Goal: Information Seeking & Learning: Learn about a topic

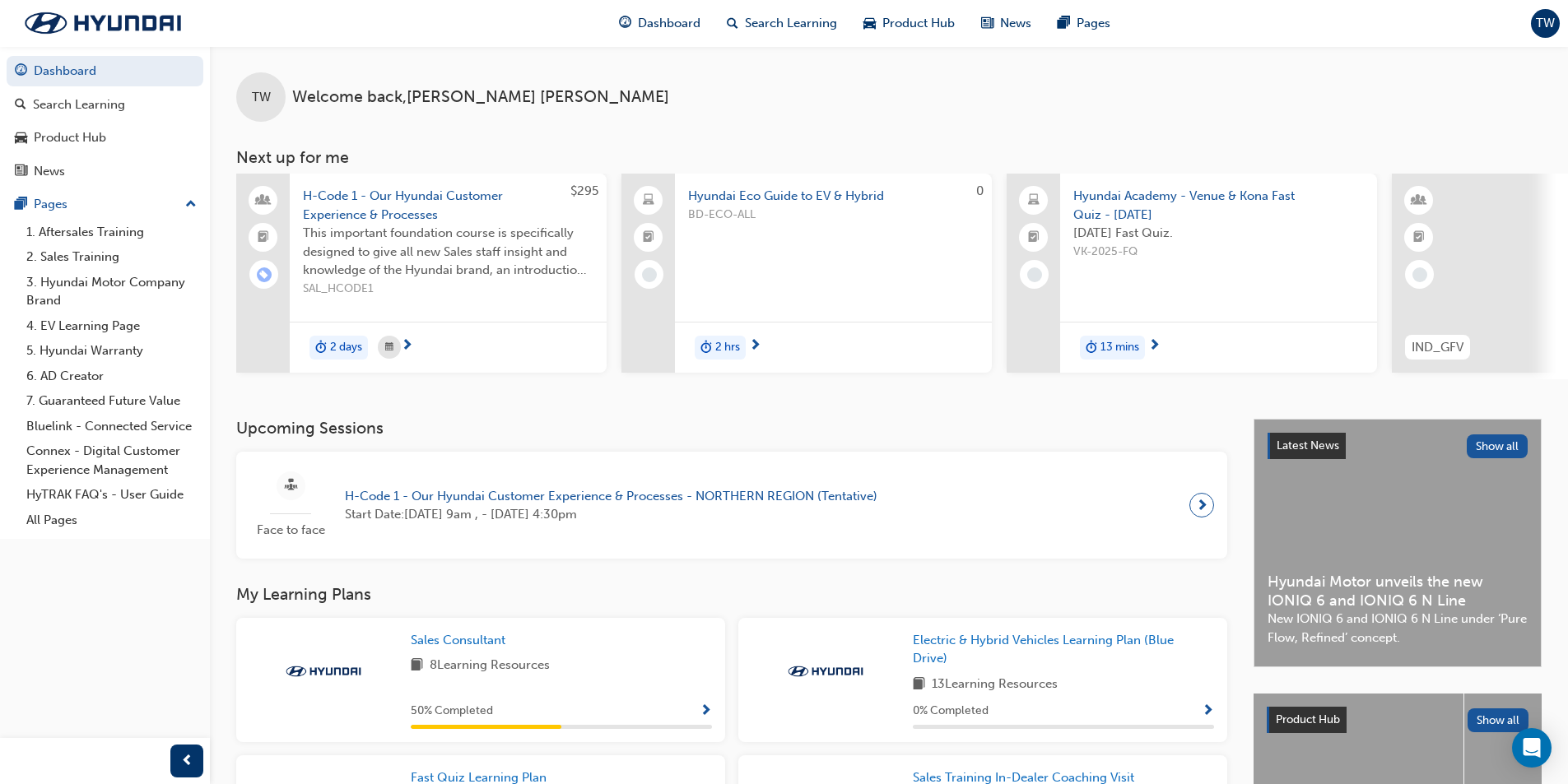
scroll to position [548, 0]
click at [115, 140] on div "Product Hub" at bounding box center [105, 137] width 181 height 20
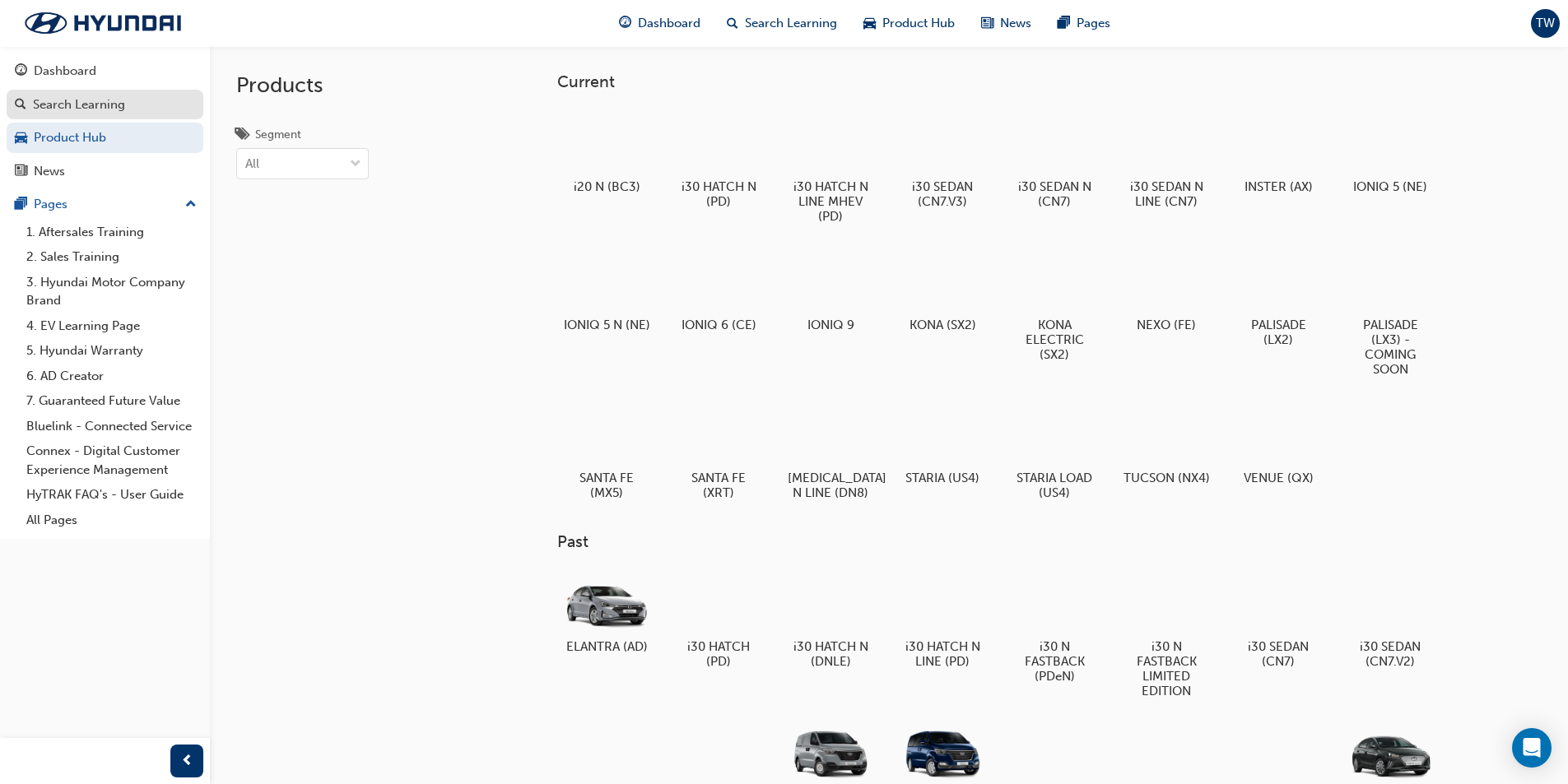
click at [124, 114] on link "Search Learning" at bounding box center [104, 104] width 197 height 30
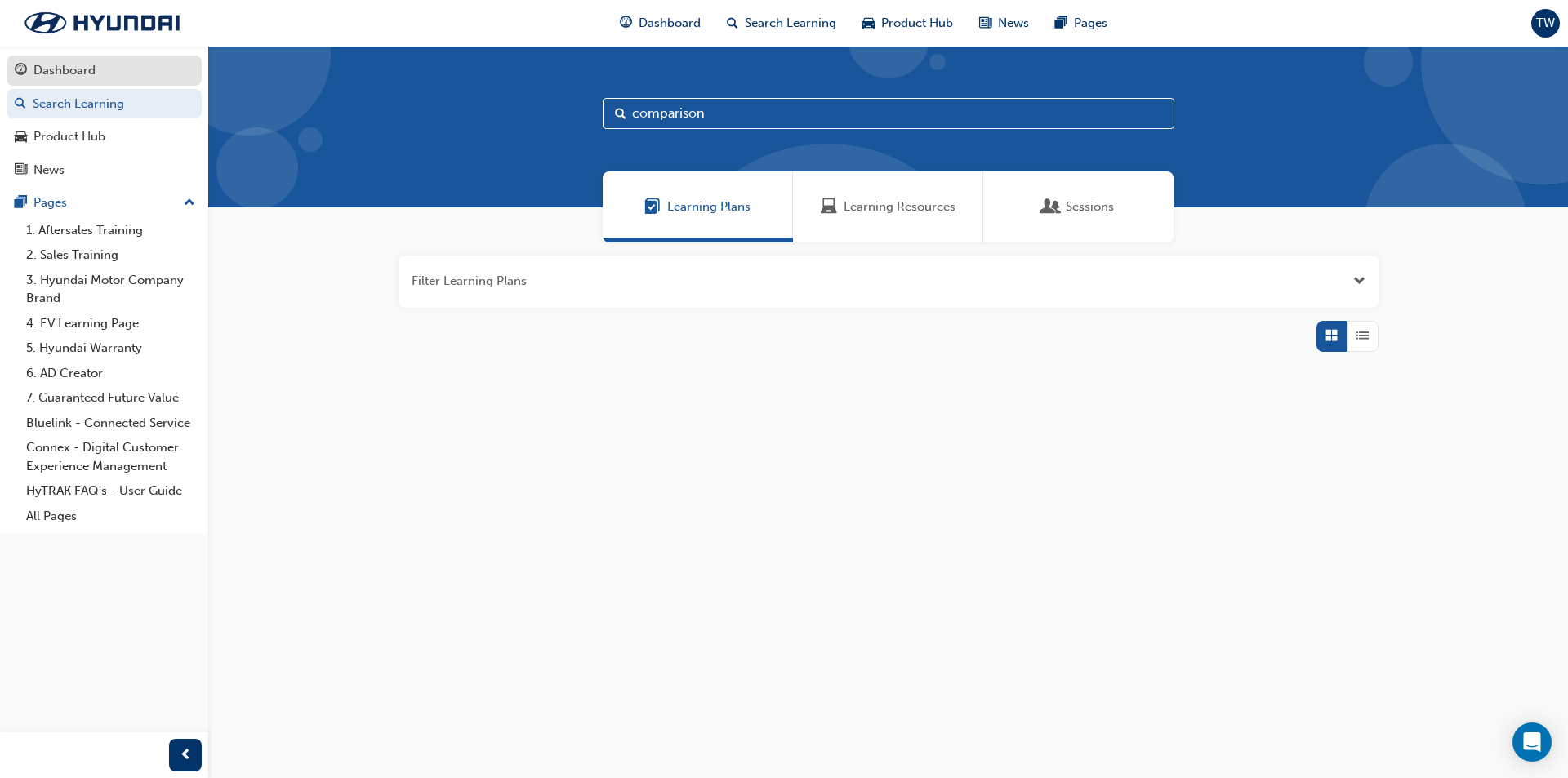
click at [135, 69] on div "Dashboard" at bounding box center [105, 70] width 179 height 20
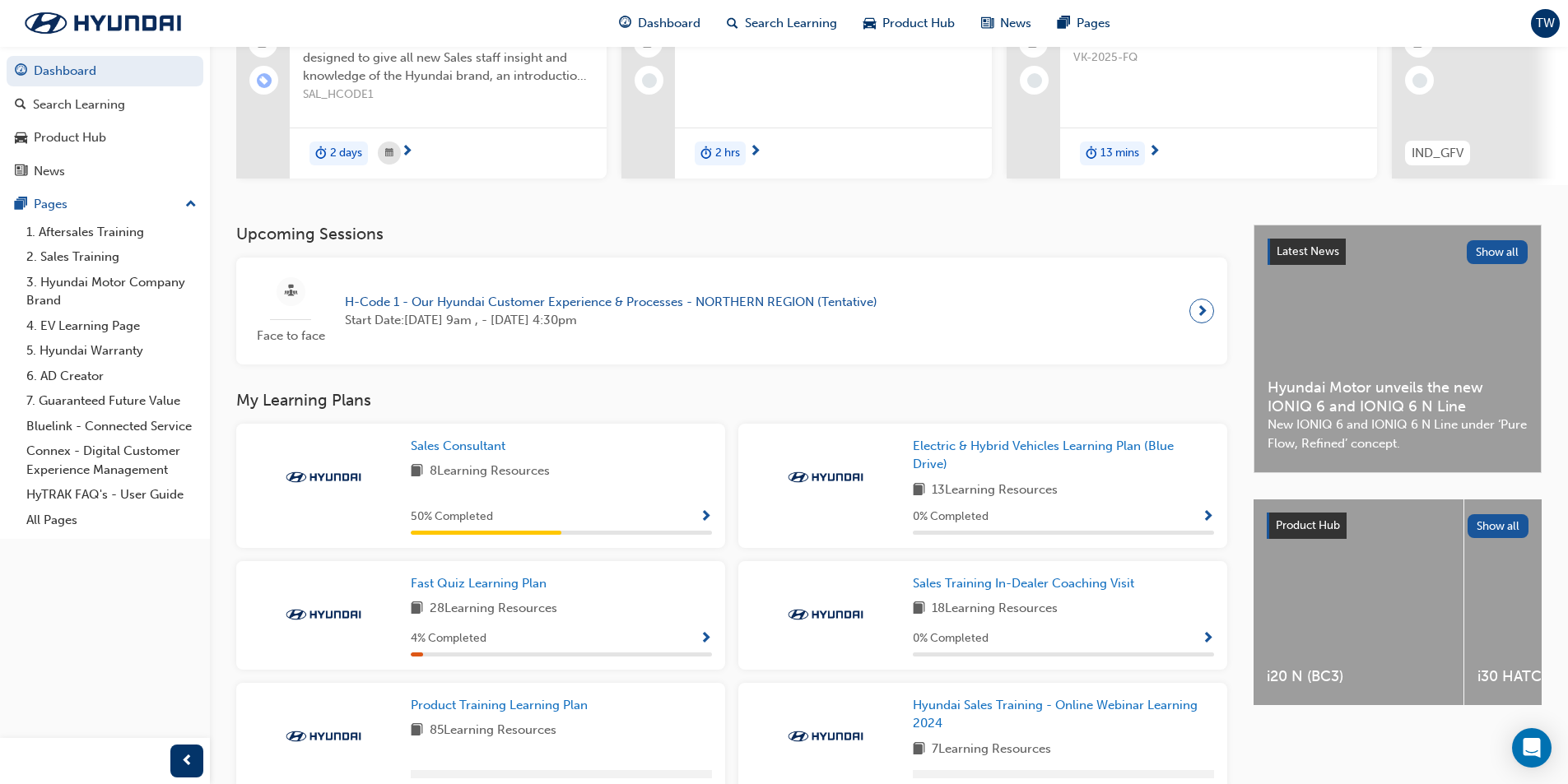
scroll to position [247, 0]
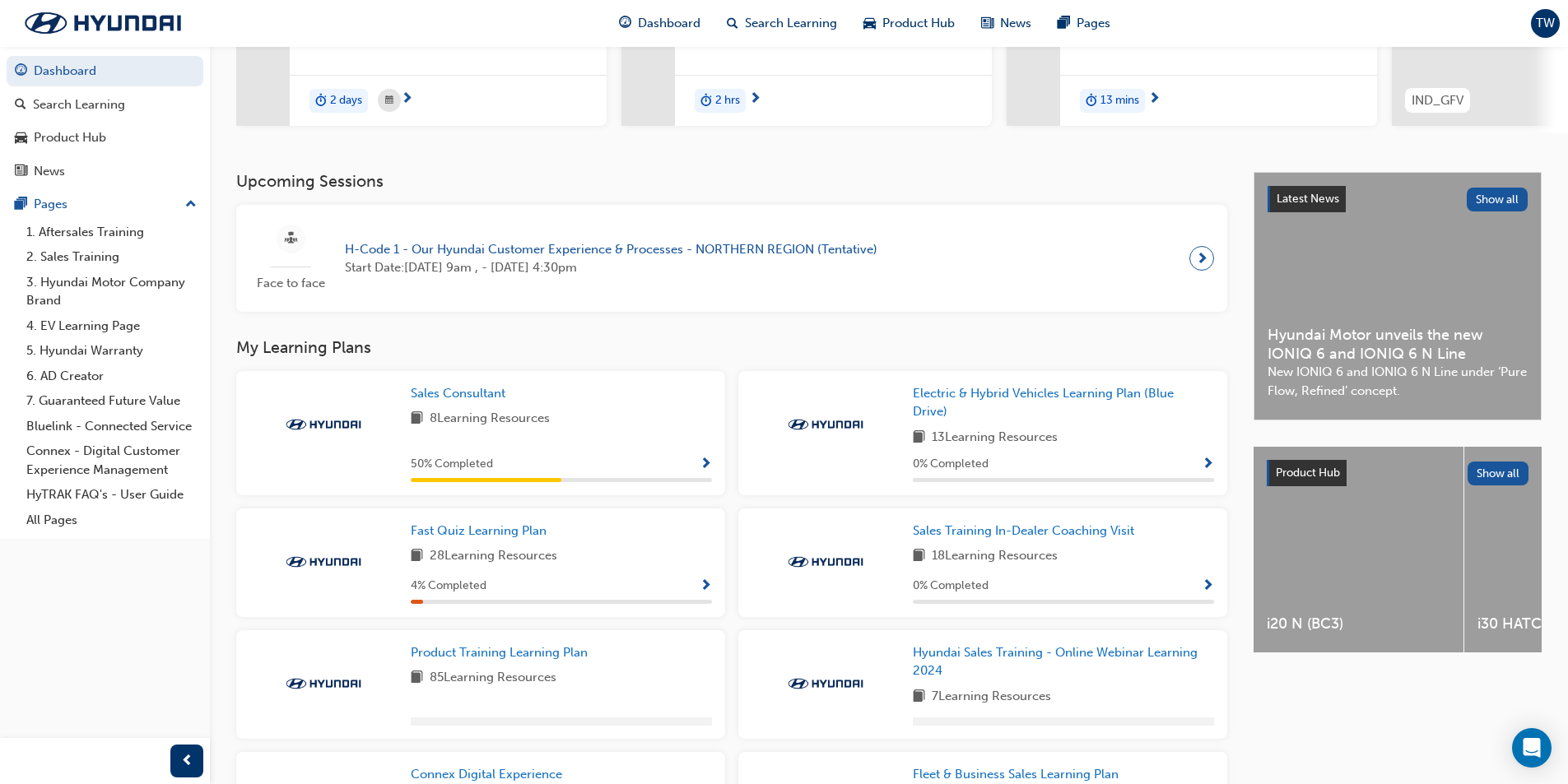
click at [708, 473] on span "Show Progress" at bounding box center [706, 465] width 12 height 15
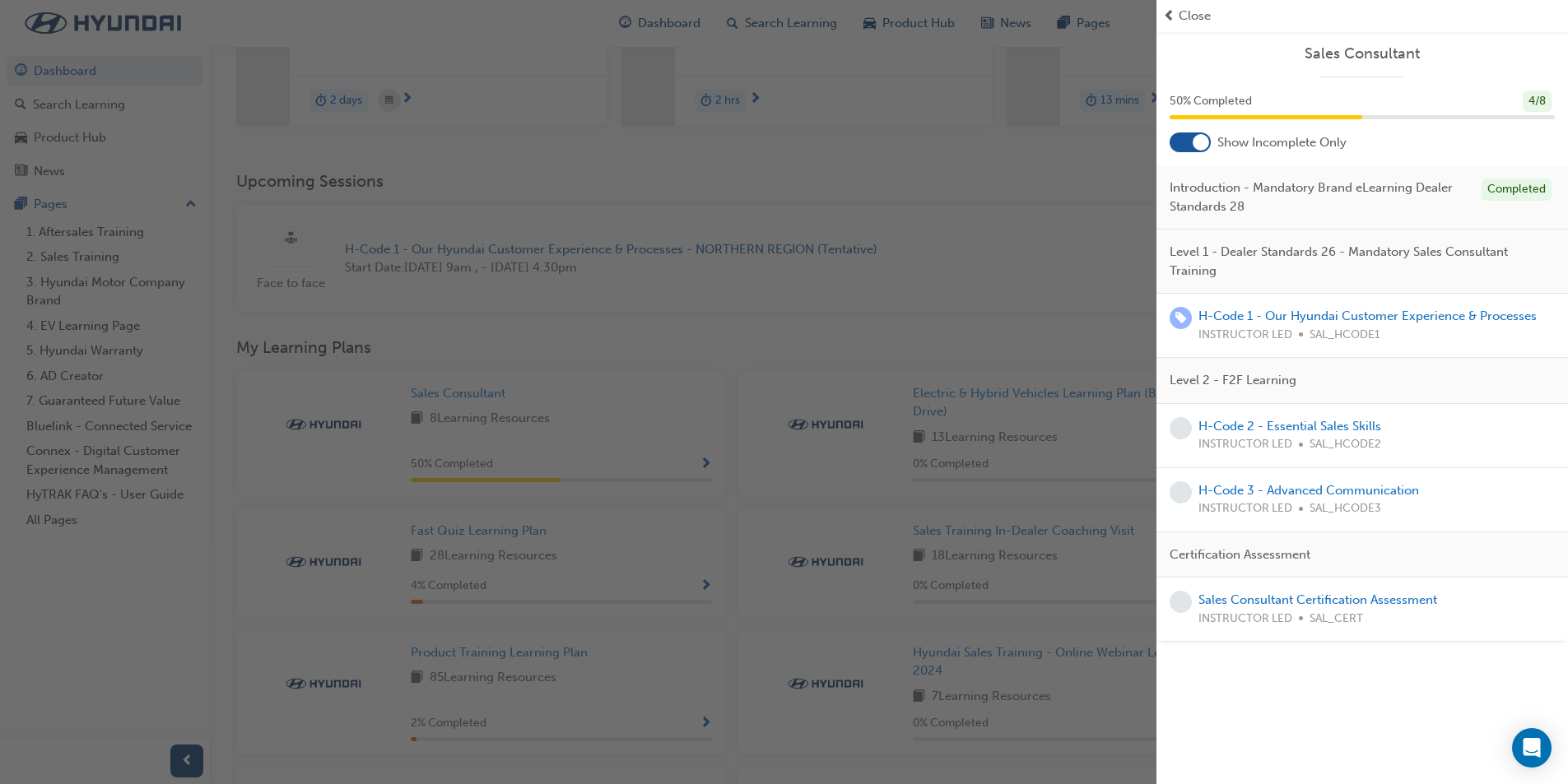
click at [1101, 264] on div "button" at bounding box center [578, 392] width 1157 height 784
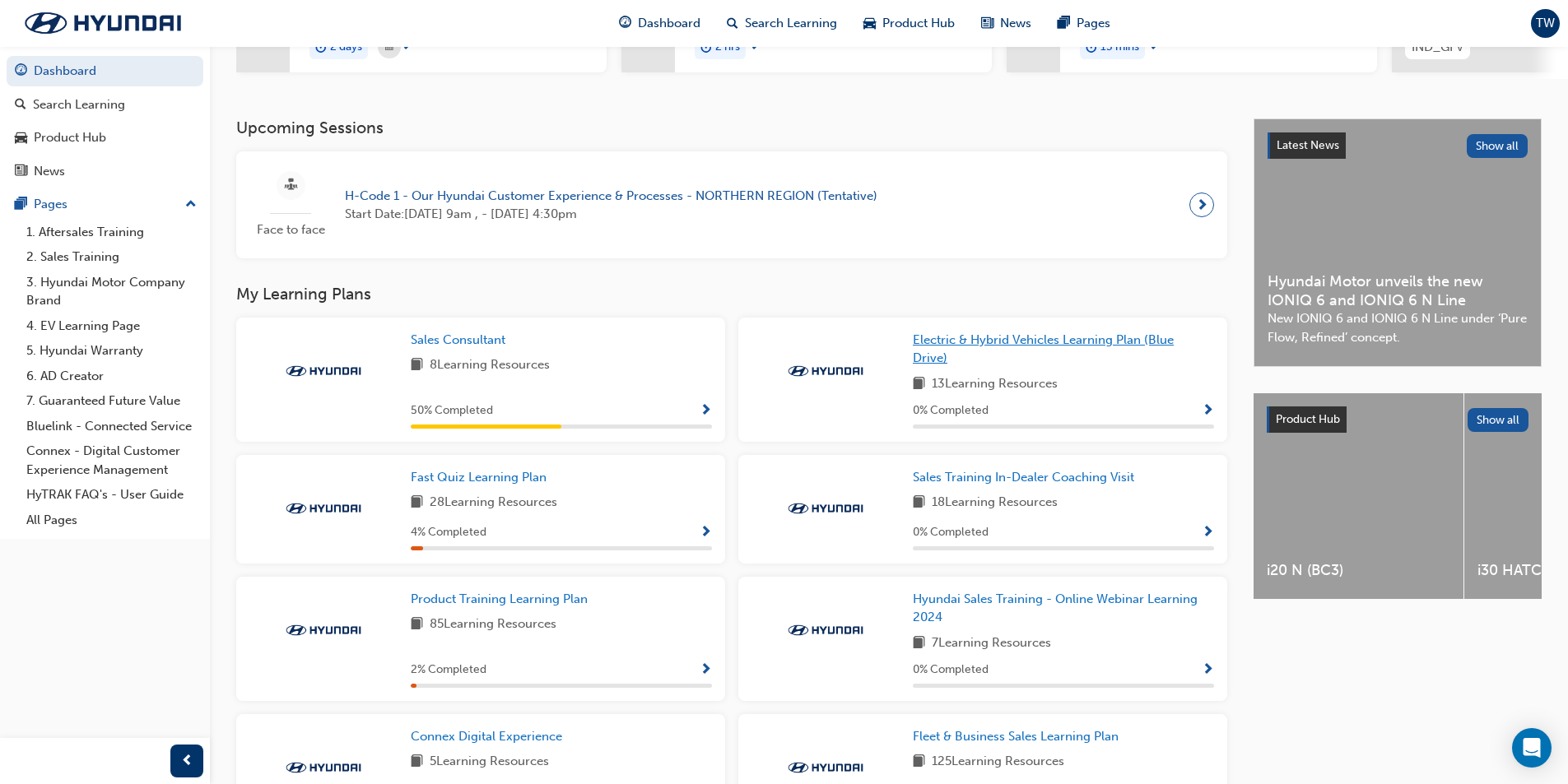
scroll to position [329, 0]
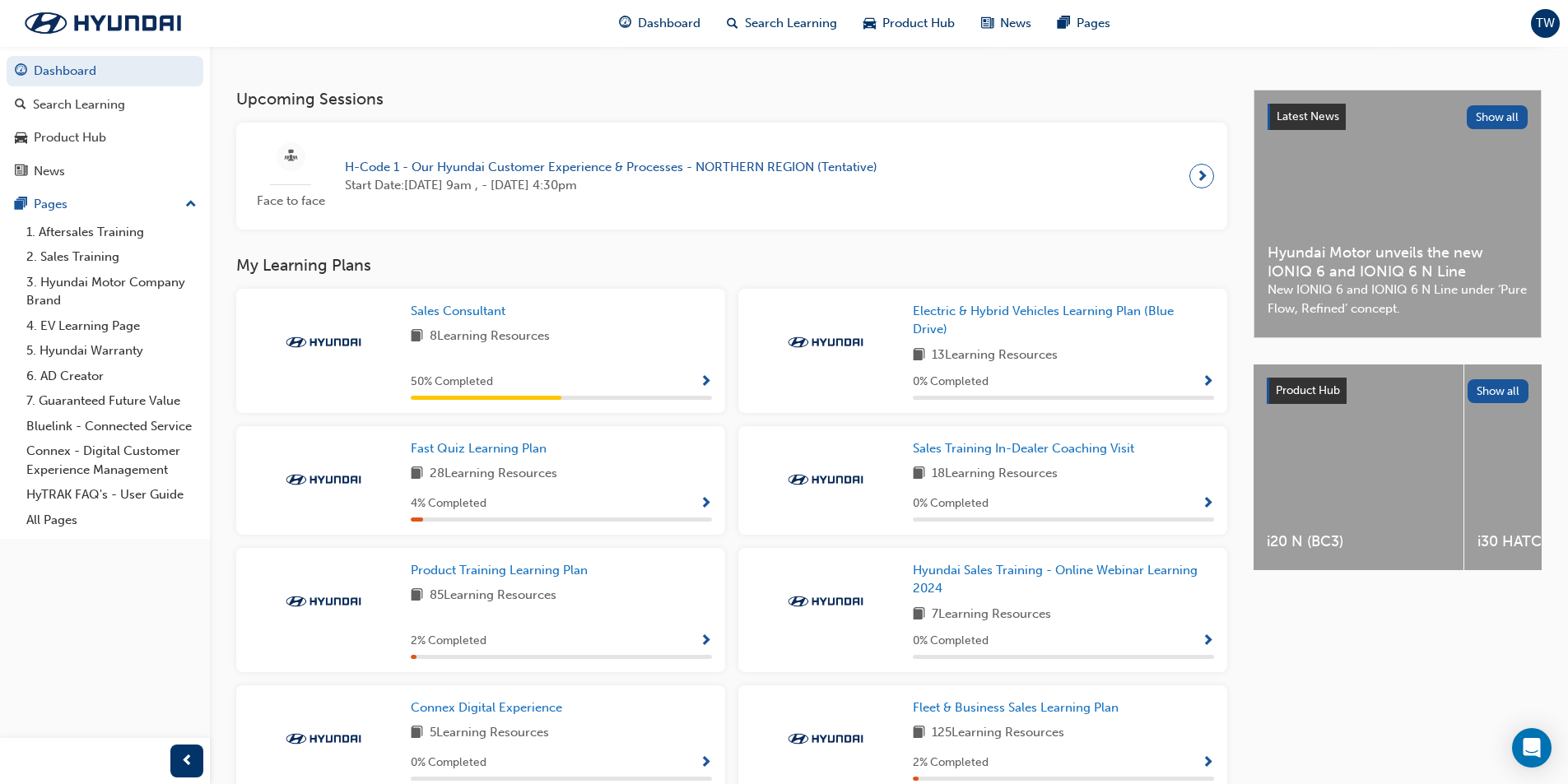
click at [710, 509] on span "Show Progress" at bounding box center [706, 504] width 12 height 15
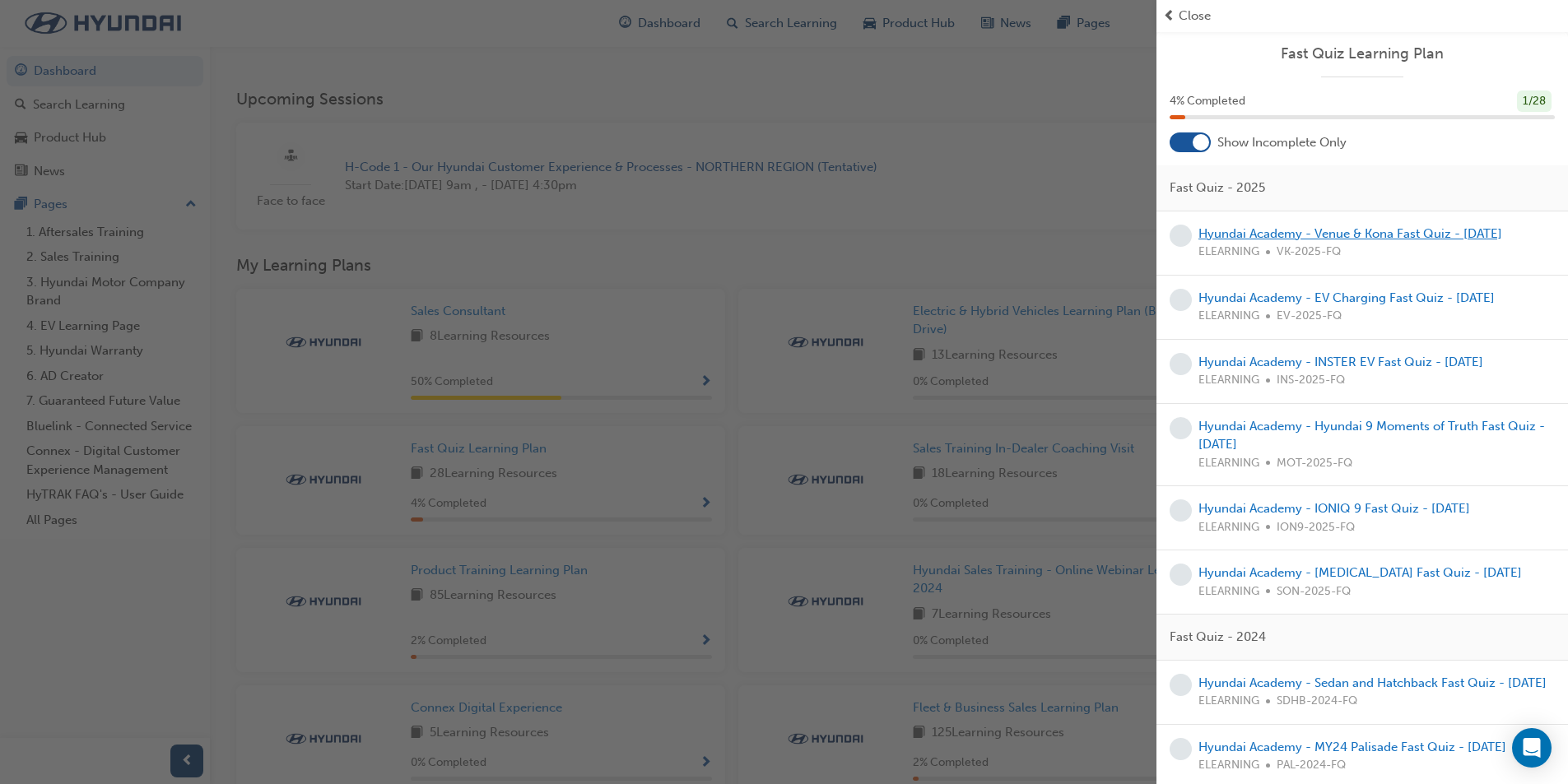
click at [1367, 232] on link "Hyundai Academy - Venue & Kona Fast Quiz - [DATE]" at bounding box center [1350, 234] width 304 height 15
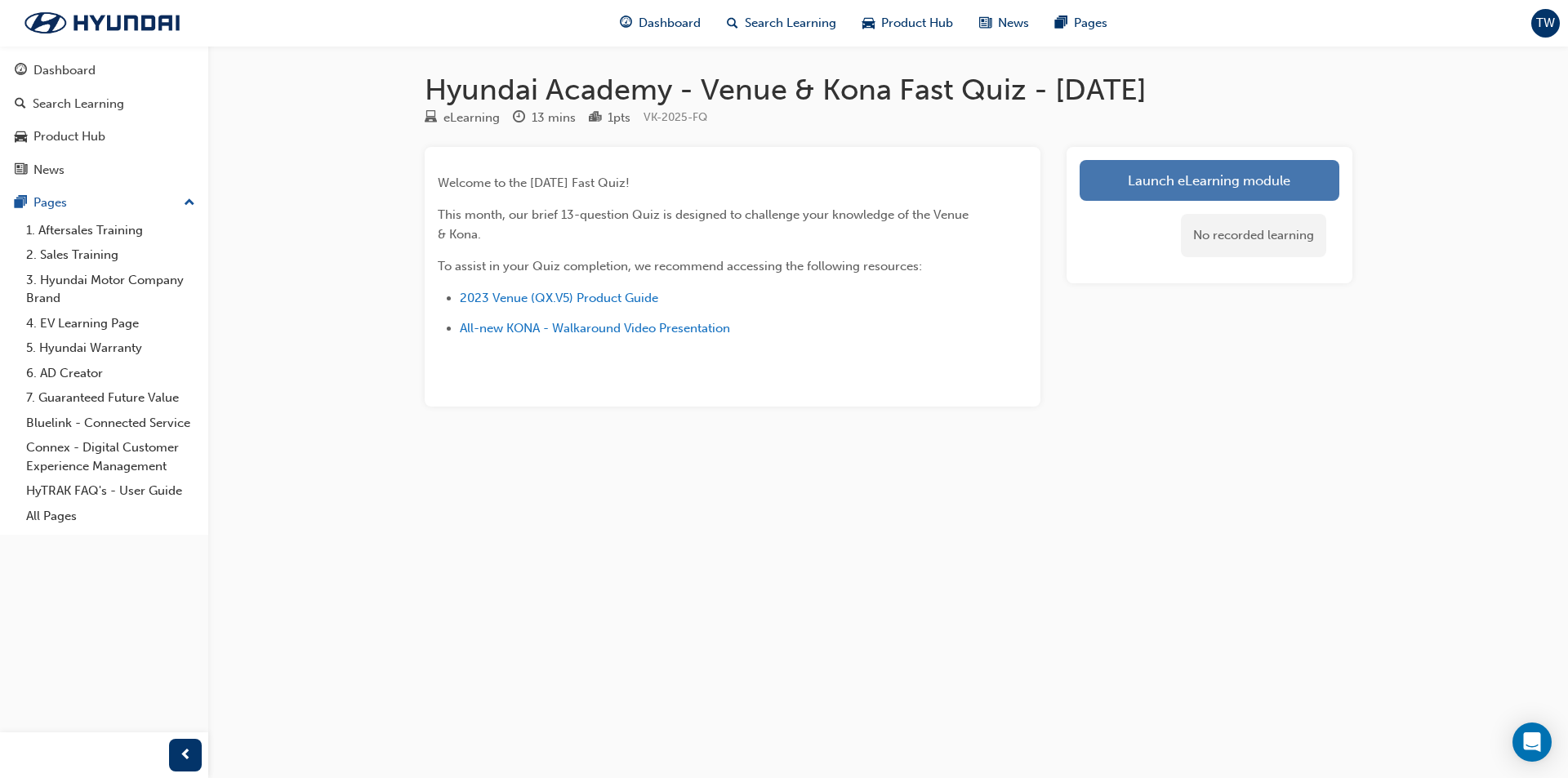
click at [1239, 185] on link "Launch eLearning module" at bounding box center [1210, 180] width 260 height 40
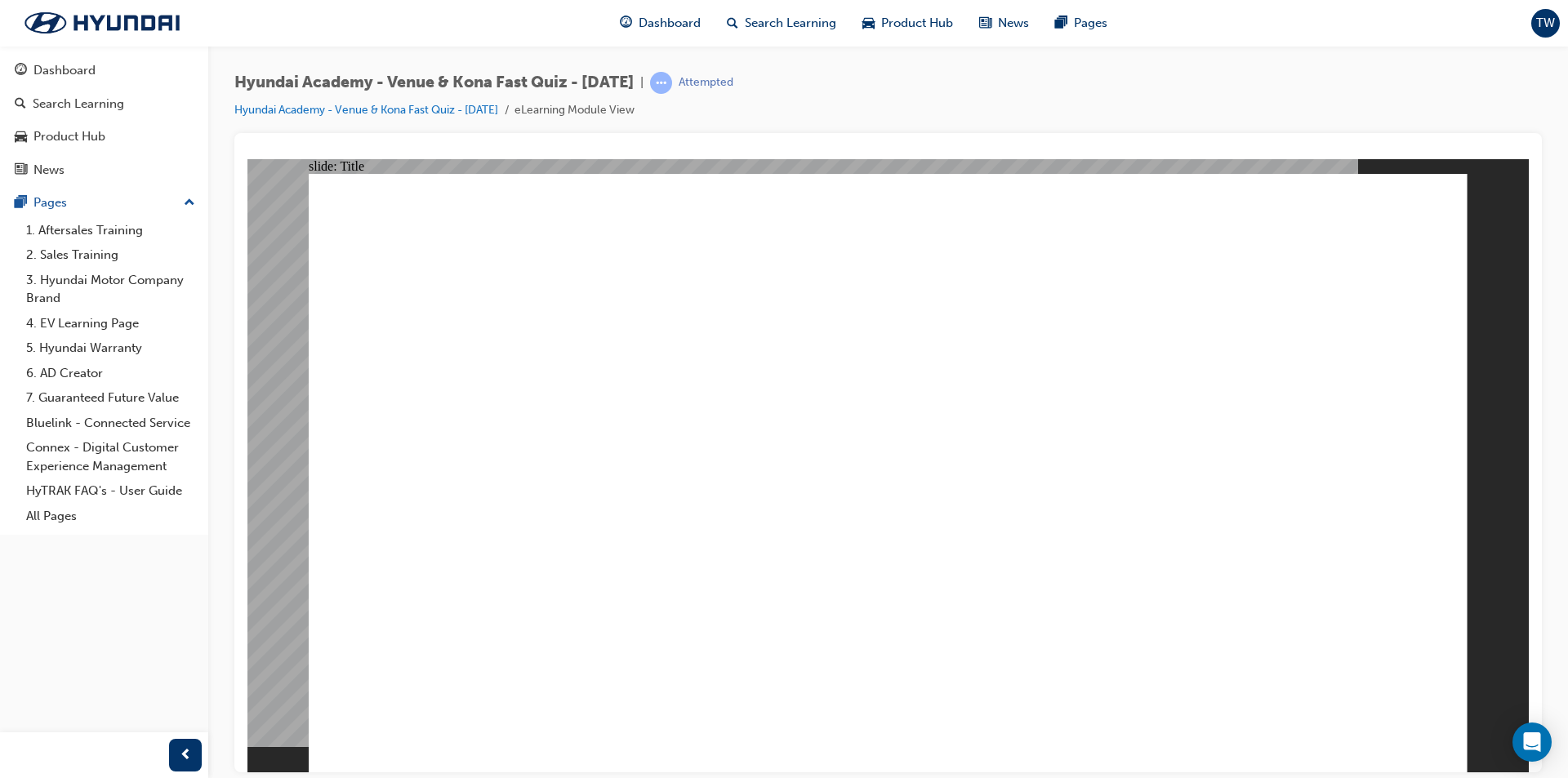
drag, startPoint x: 497, startPoint y: 553, endPoint x: 464, endPoint y: 554, distance: 33.0
drag, startPoint x: 1079, startPoint y: 740, endPoint x: 1093, endPoint y: 742, distance: 14.1
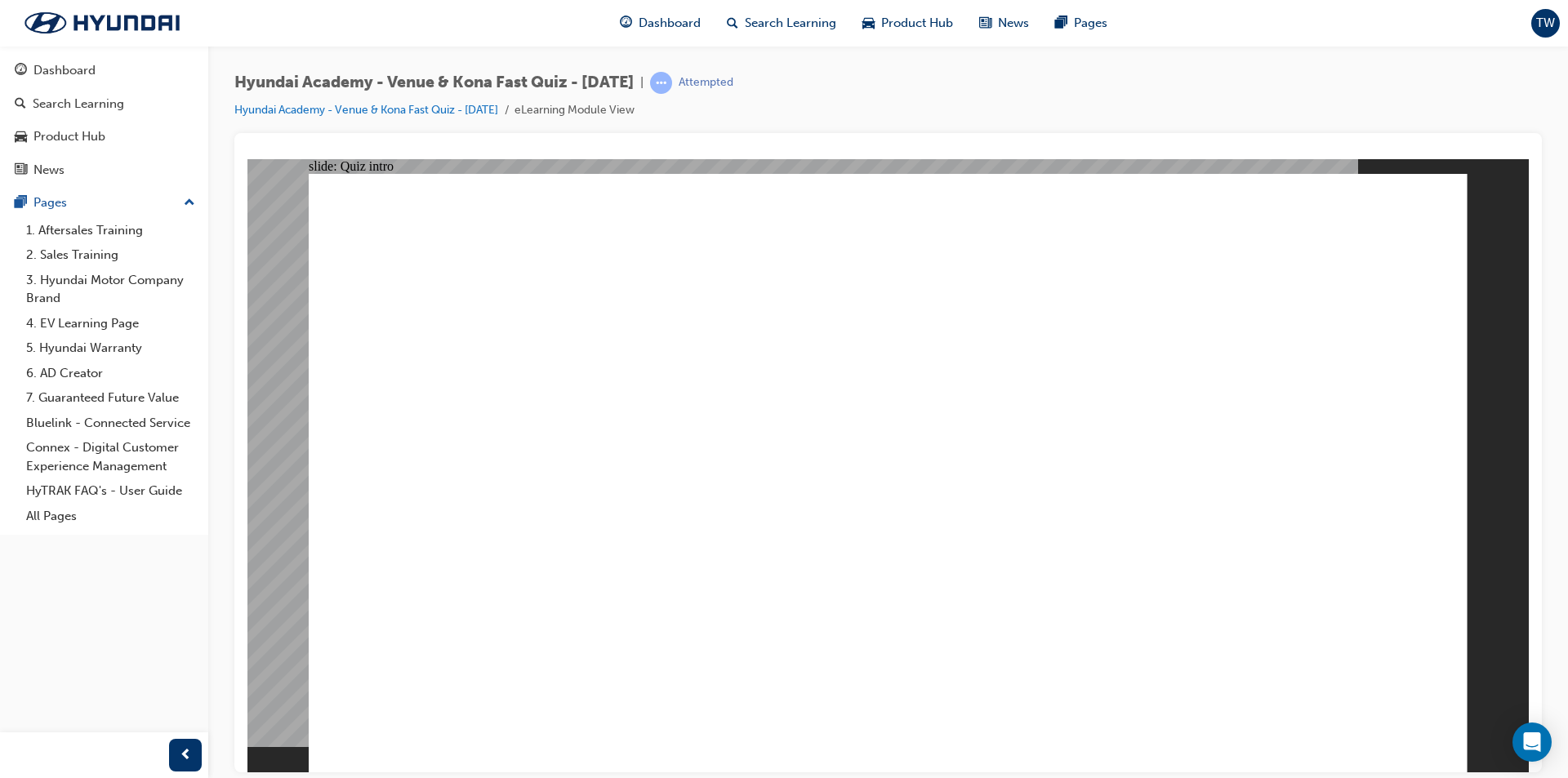
radio input "true"
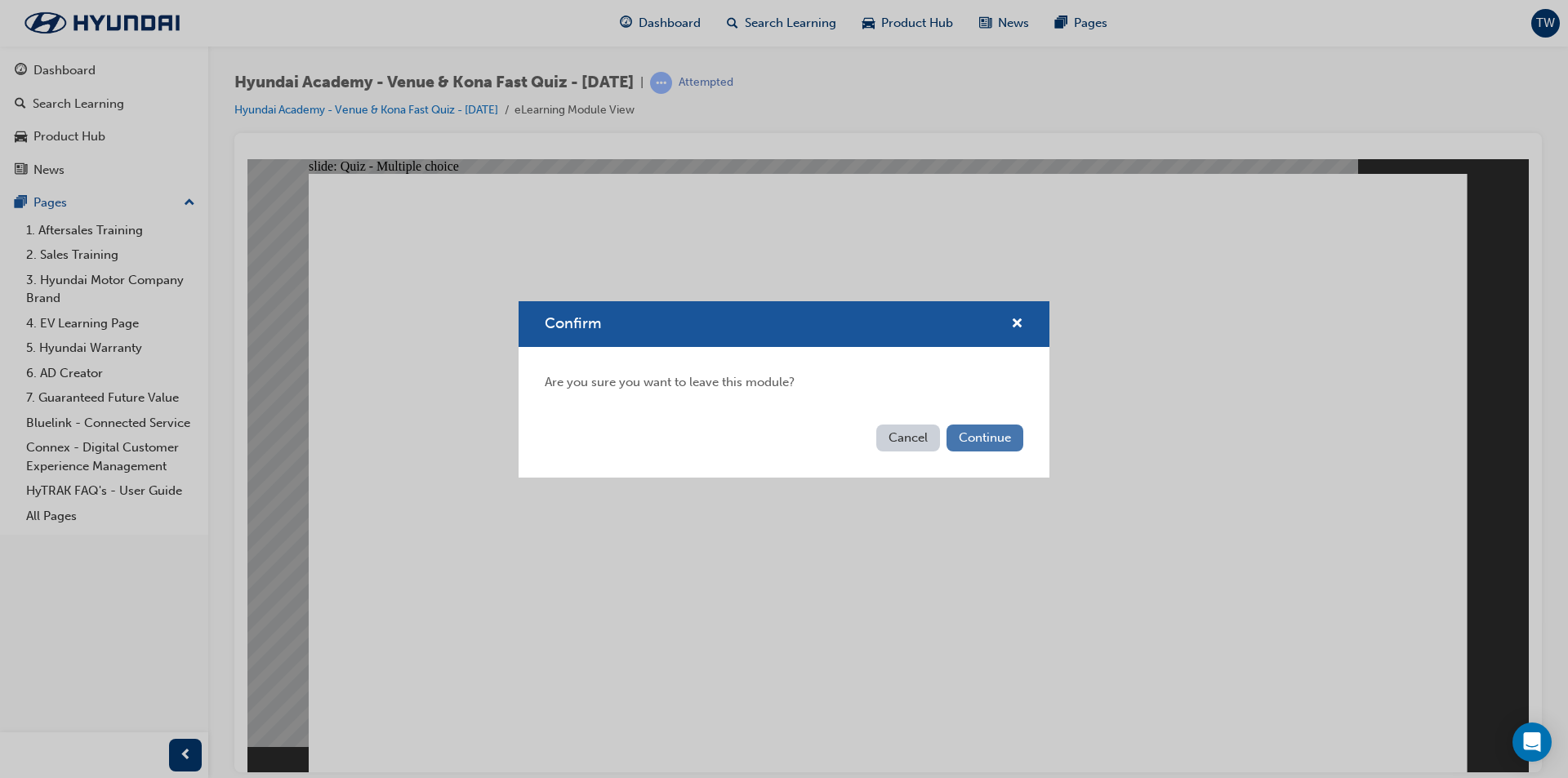
click at [960, 437] on button "Continue" at bounding box center [985, 438] width 76 height 27
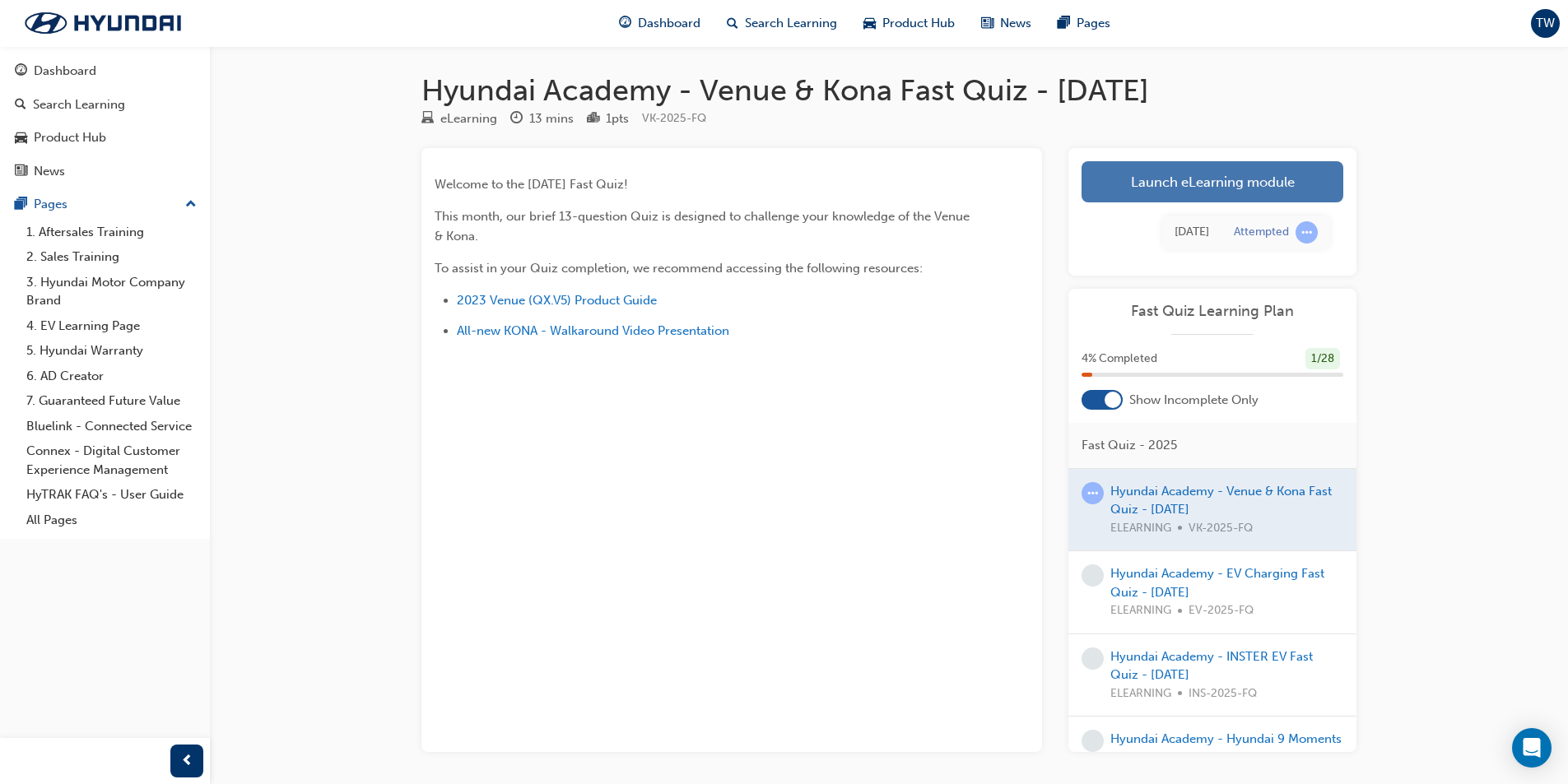
click at [1273, 189] on link "Launch eLearning module" at bounding box center [1213, 181] width 262 height 41
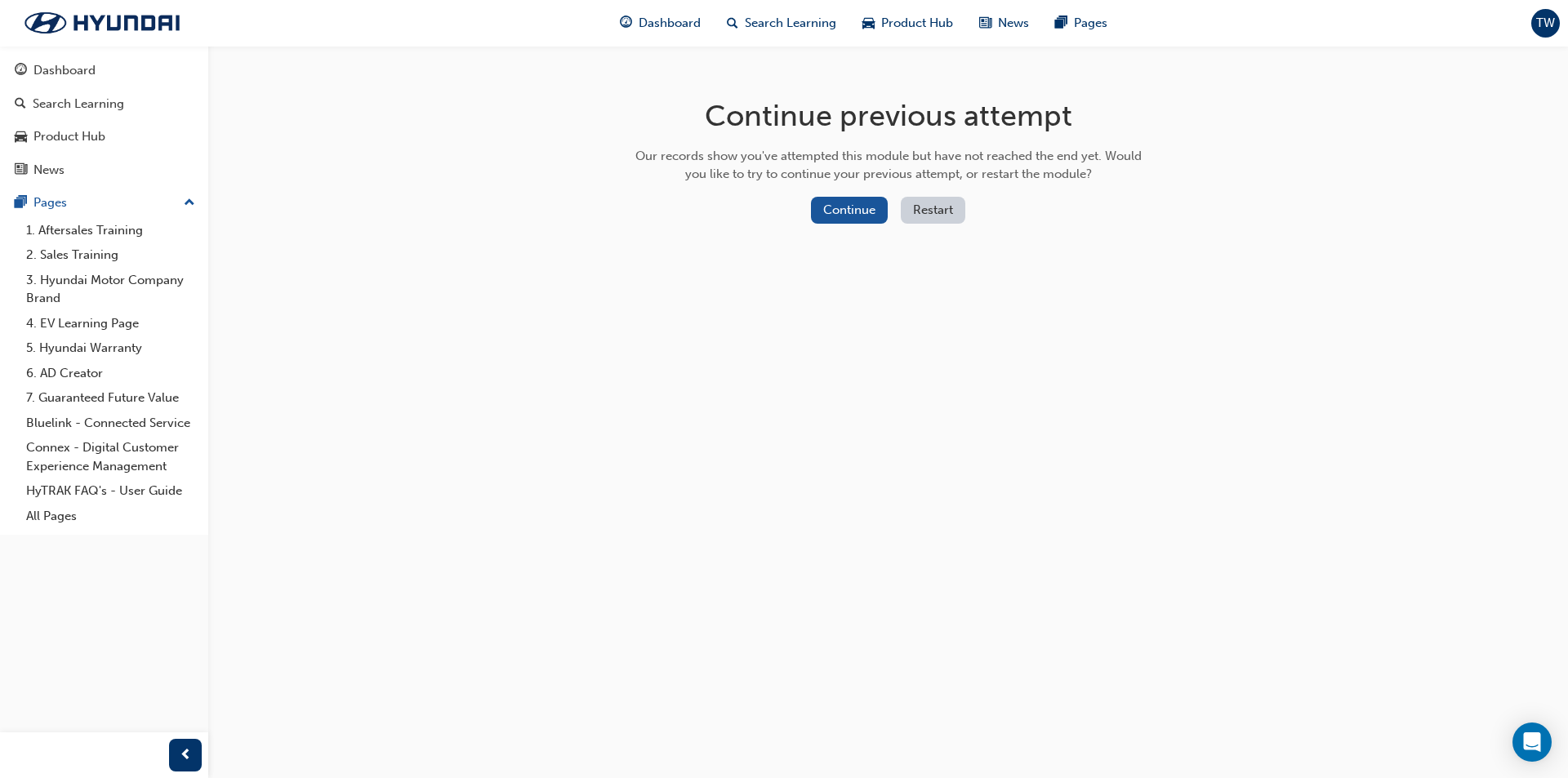
click at [950, 199] on button "Restart" at bounding box center [933, 210] width 64 height 27
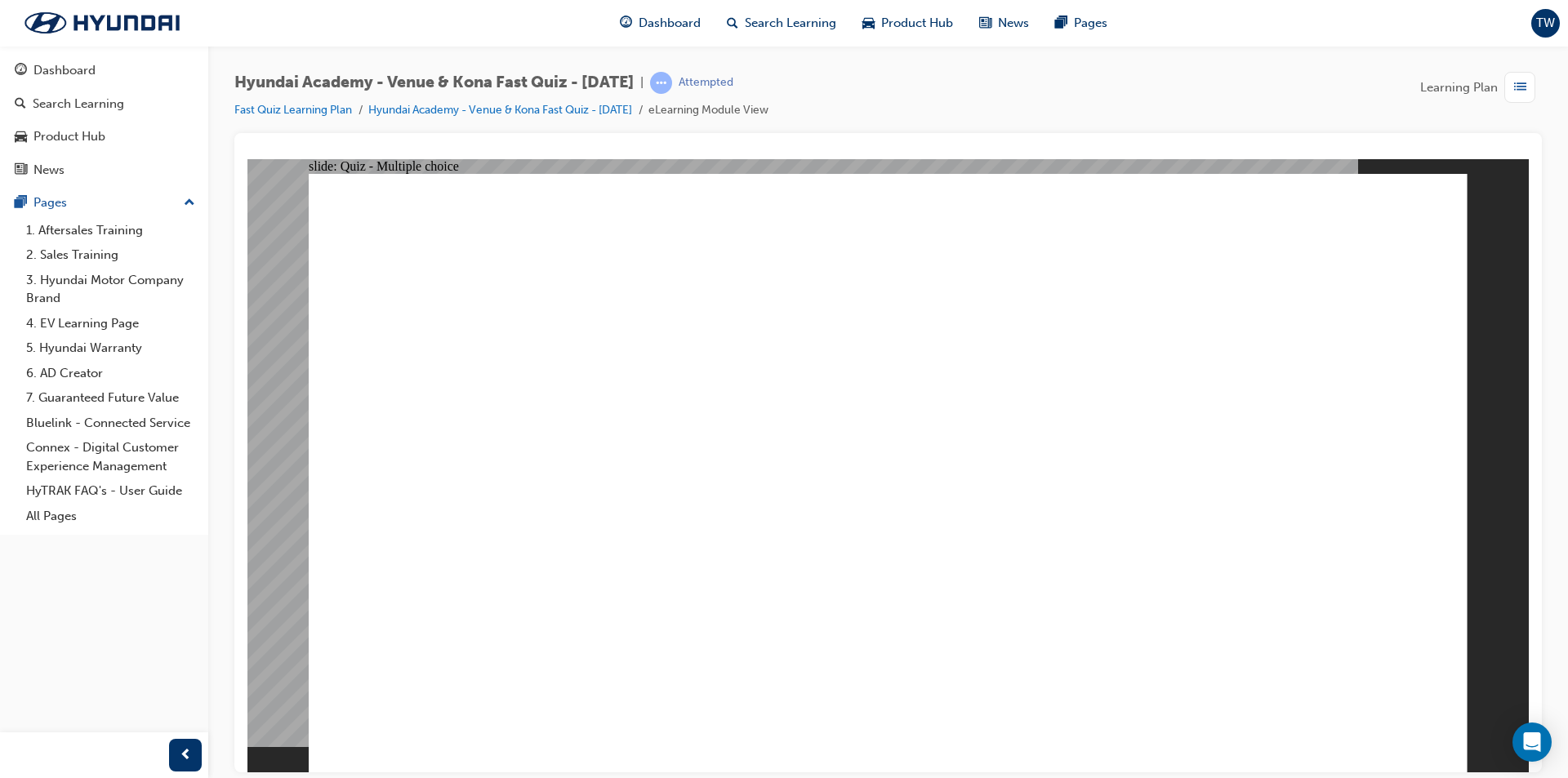
radio input "true"
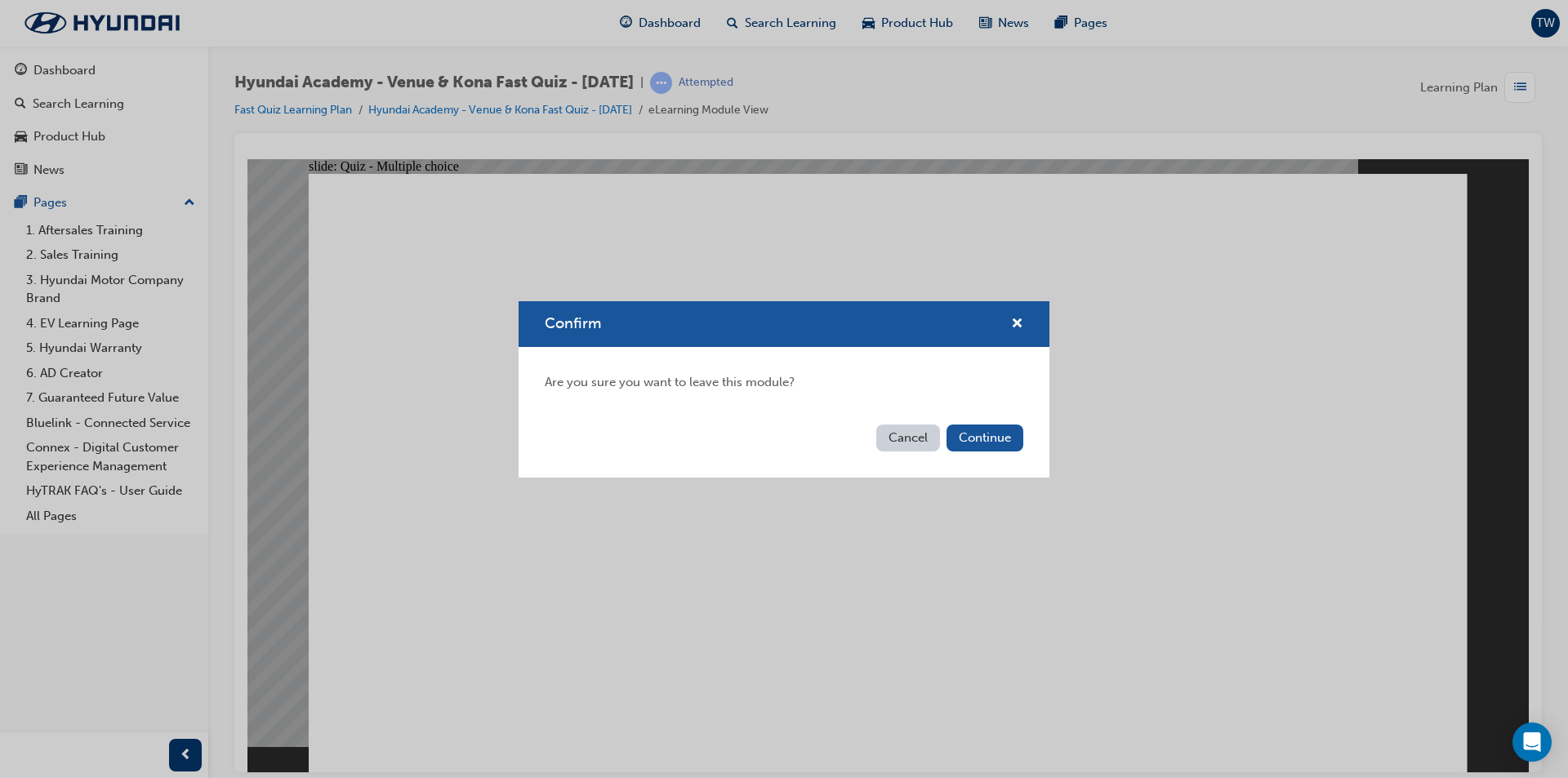
drag, startPoint x: 1031, startPoint y: 458, endPoint x: 1022, endPoint y: 455, distance: 9.5
click at [1027, 458] on div "Cancel Continue" at bounding box center [784, 448] width 531 height 60
click at [1013, 449] on button "Continue" at bounding box center [985, 438] width 76 height 27
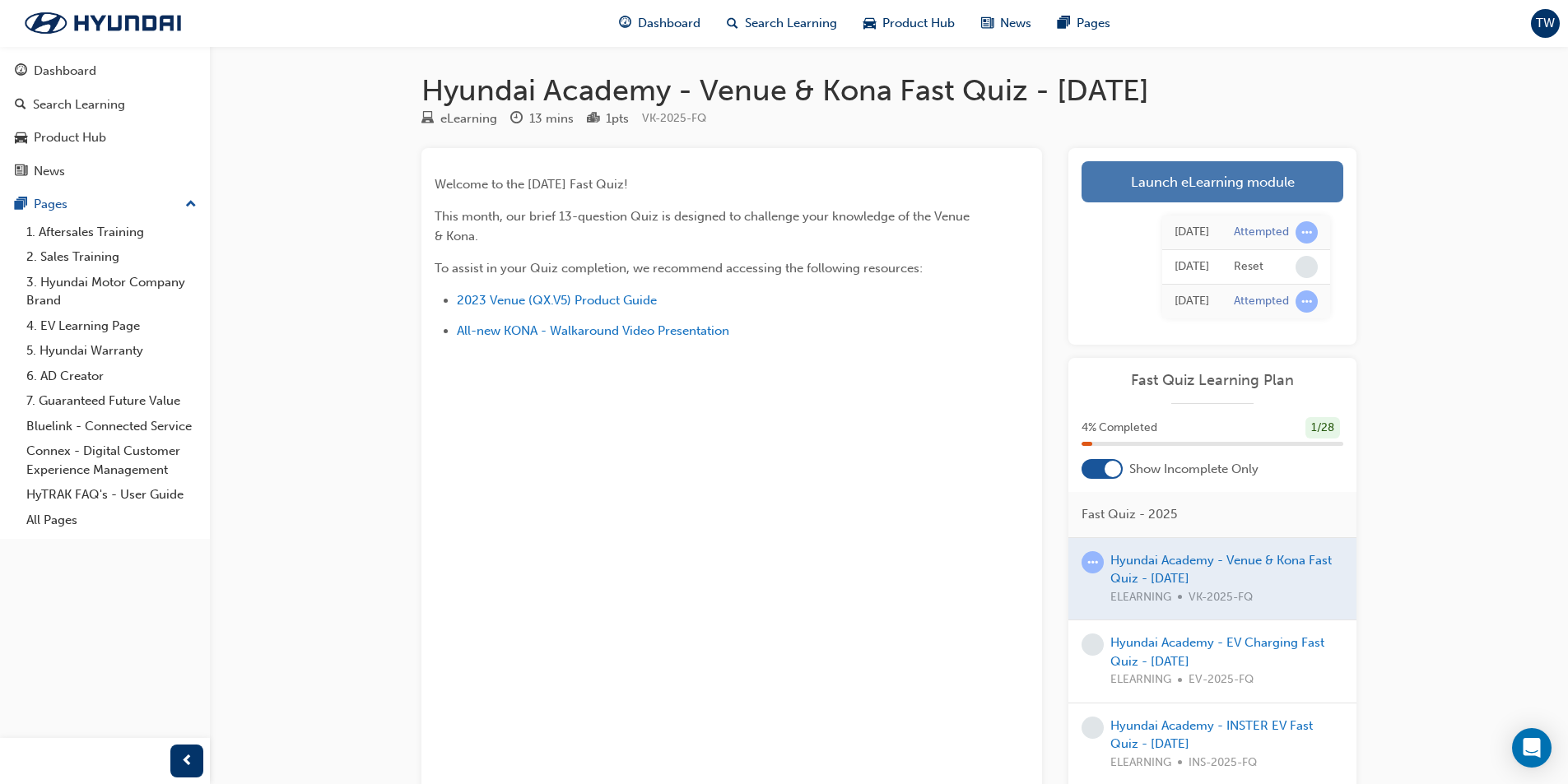
click at [1149, 188] on link "Launch eLearning module" at bounding box center [1213, 181] width 262 height 41
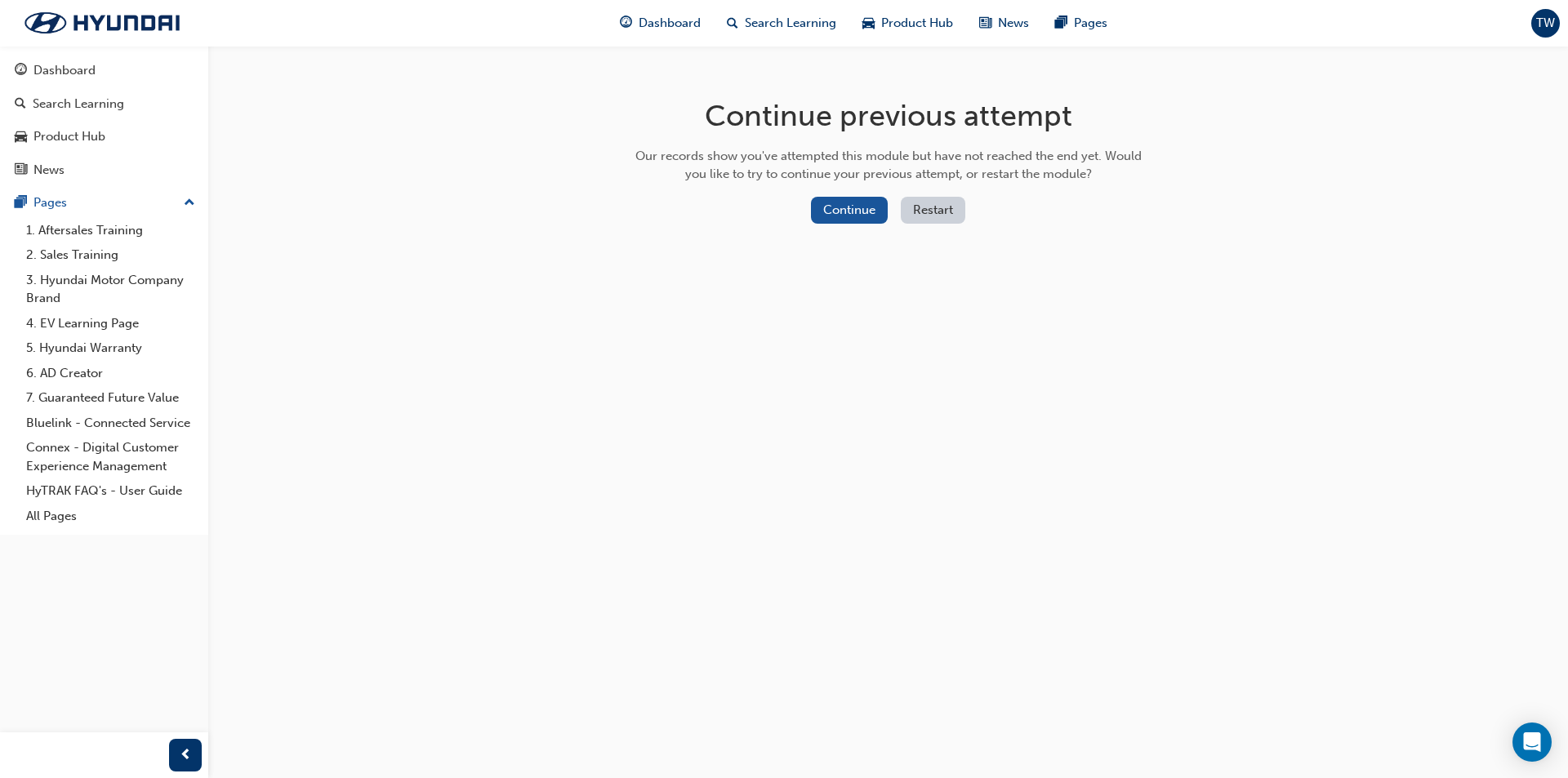
click at [941, 219] on button "Restart" at bounding box center [933, 210] width 64 height 27
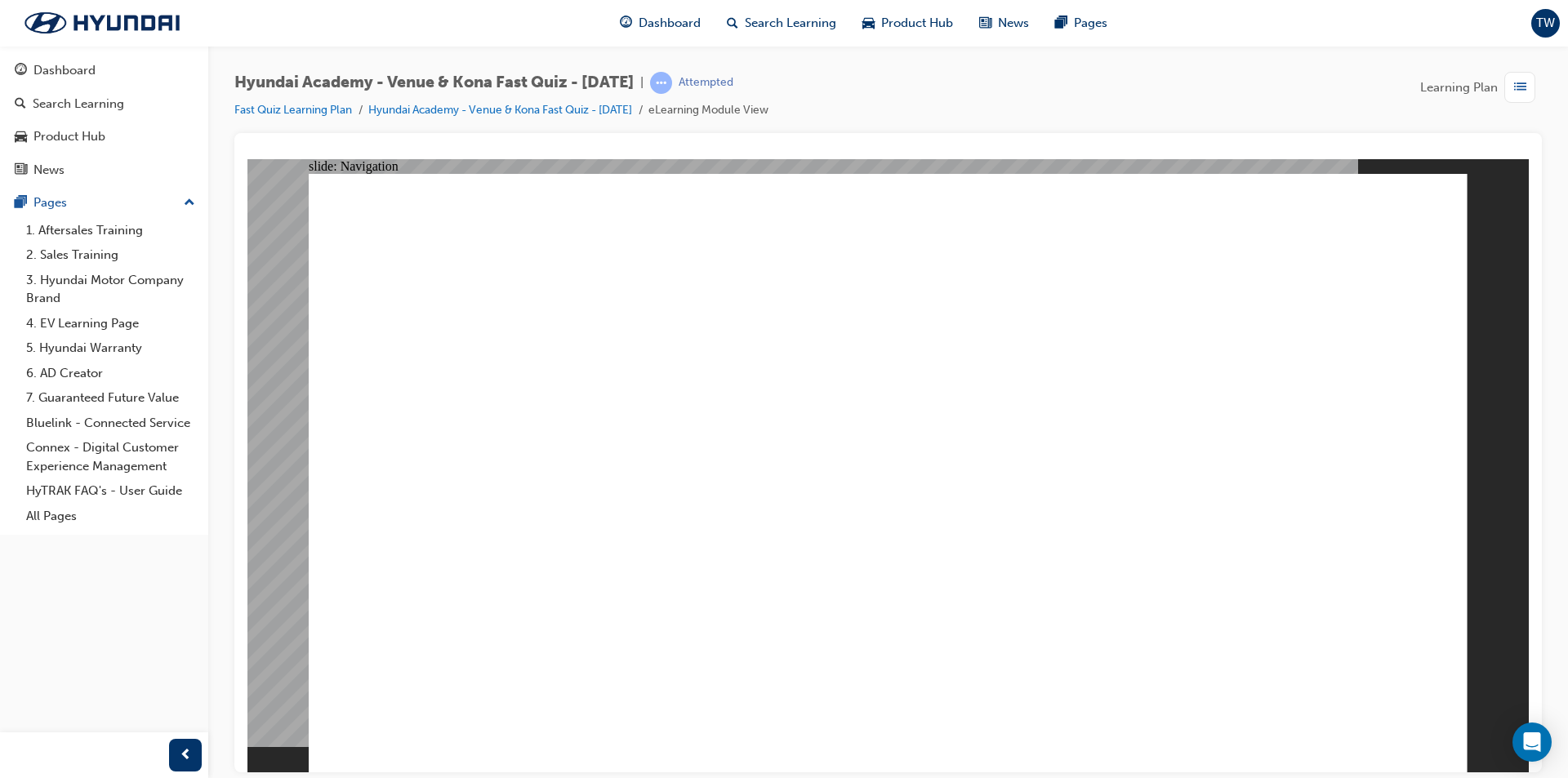
radio input "true"
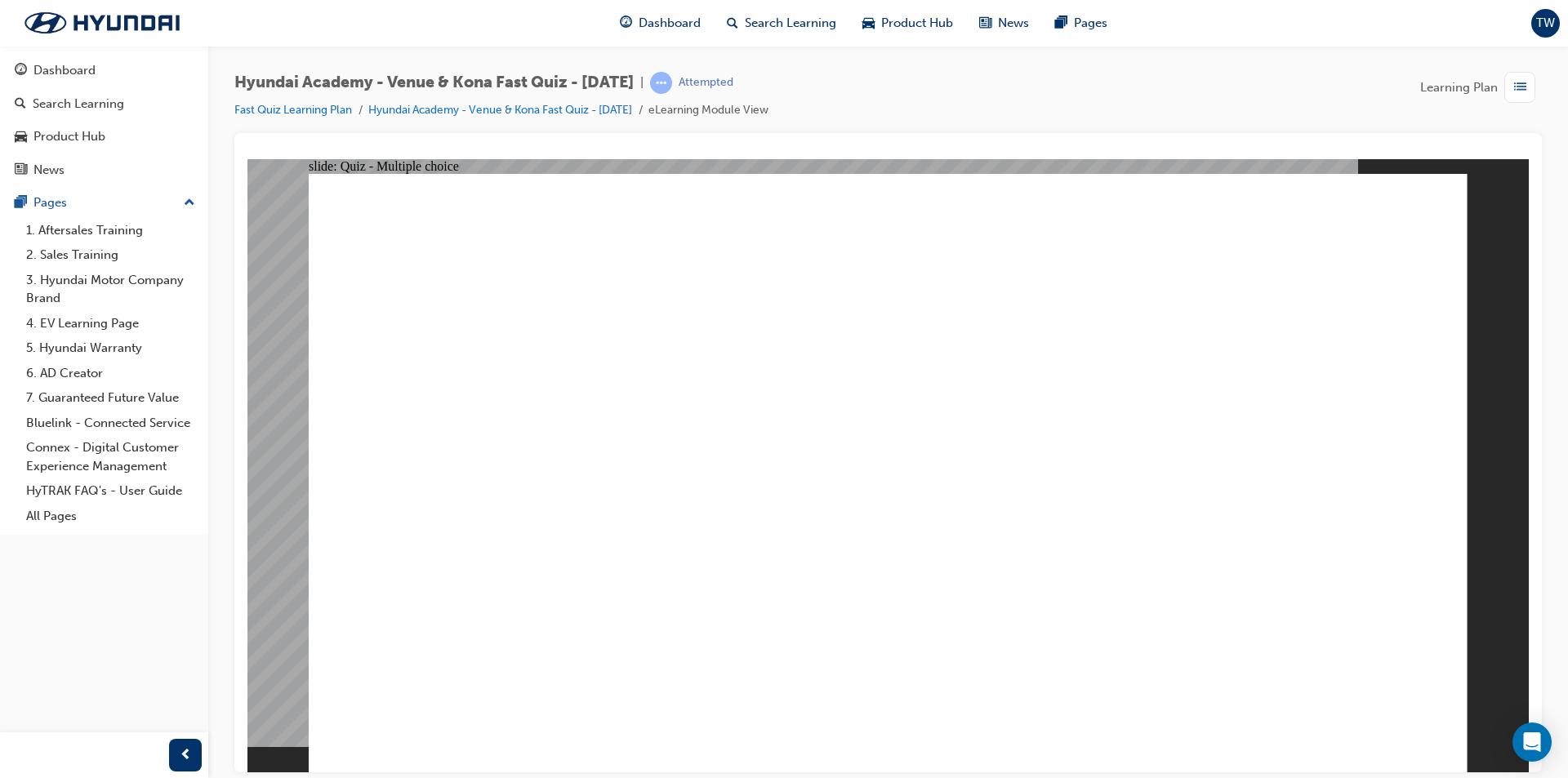
radio input "true"
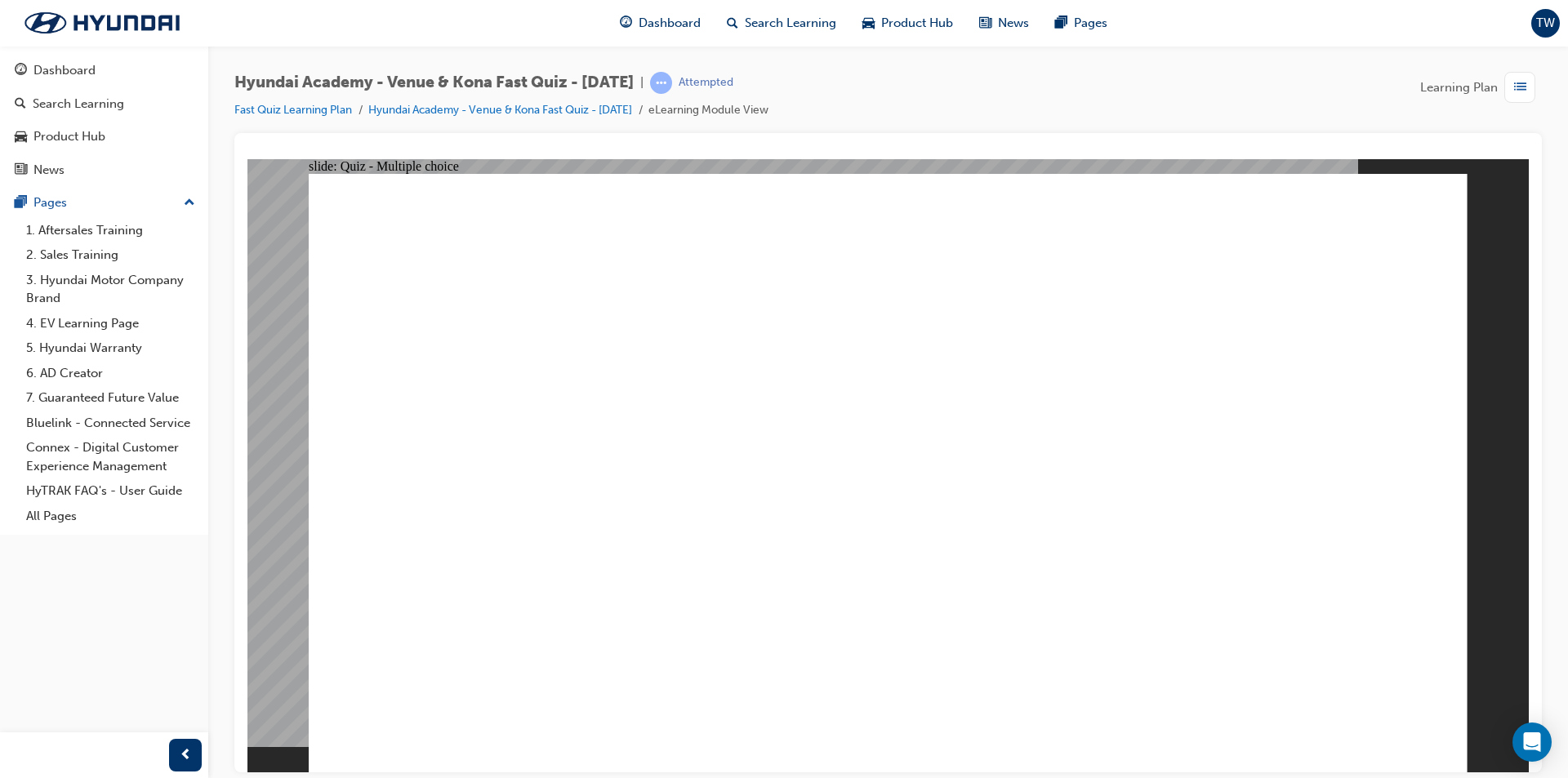
radio input "true"
